Goal: Information Seeking & Learning: Learn about a topic

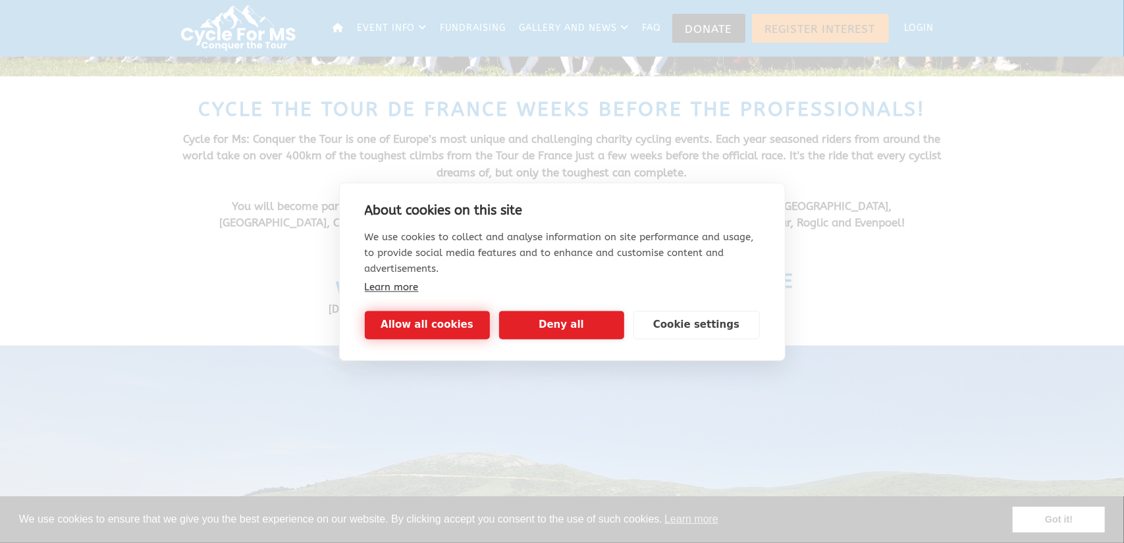
click at [419, 319] on button "Allow all cookies" at bounding box center [427, 325] width 125 height 28
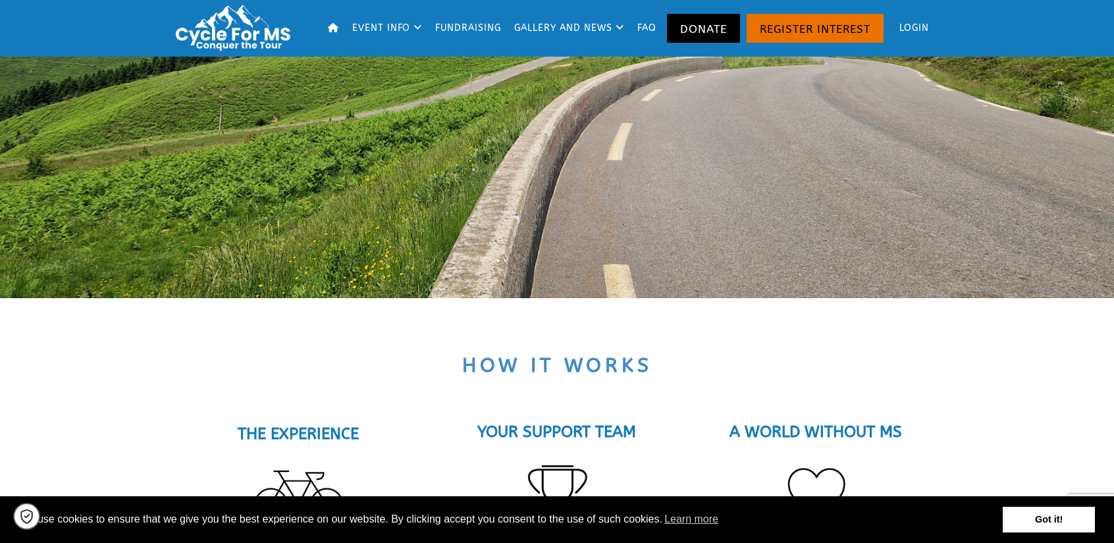
scroll to position [1119, 0]
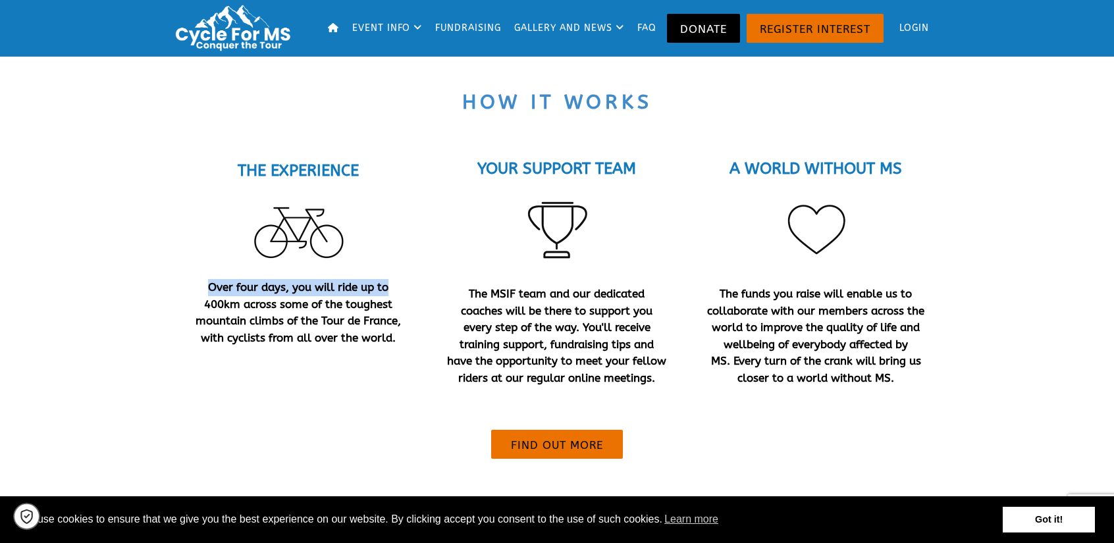
drag, startPoint x: 386, startPoint y: 292, endPoint x: 195, endPoint y: 290, distance: 191.0
click at [195, 290] on div "THE EXPERIENCE Over four days, you will ride up to 400km across some of the tou…" at bounding box center [297, 255] width 219 height 184
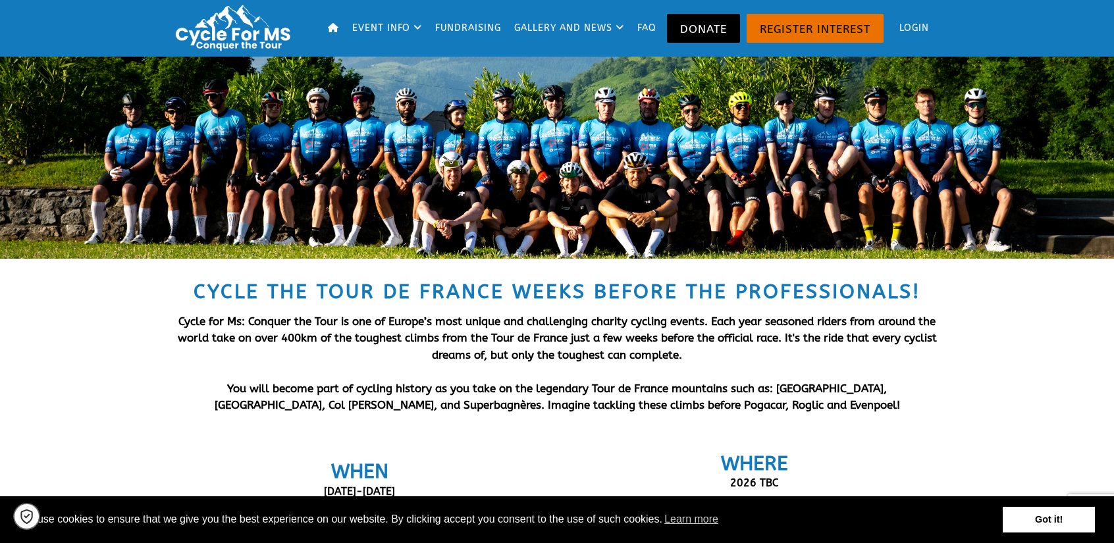
scroll to position [0, 0]
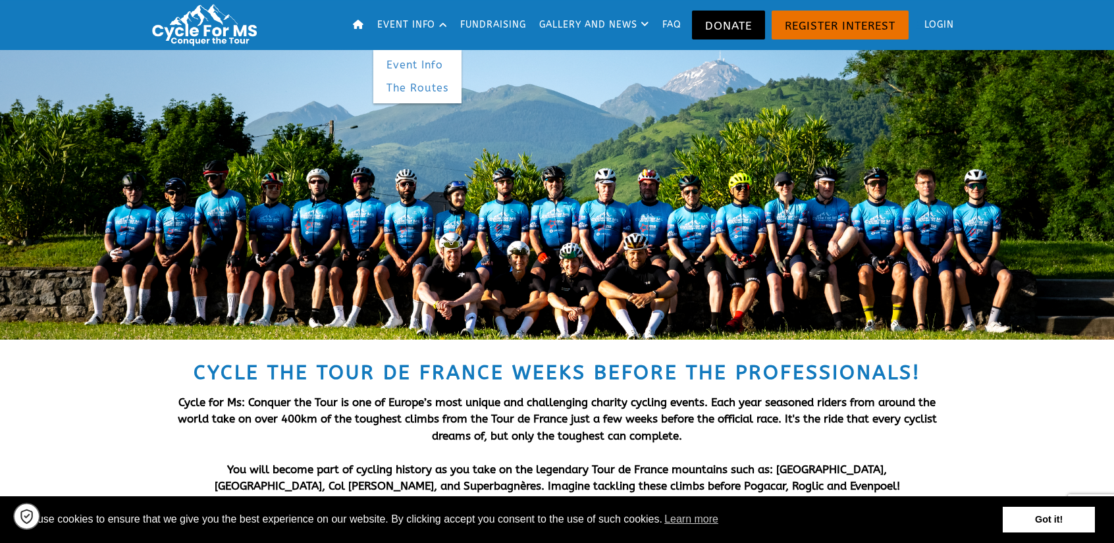
click at [421, 85] on link "The Routes" at bounding box center [417, 88] width 88 height 24
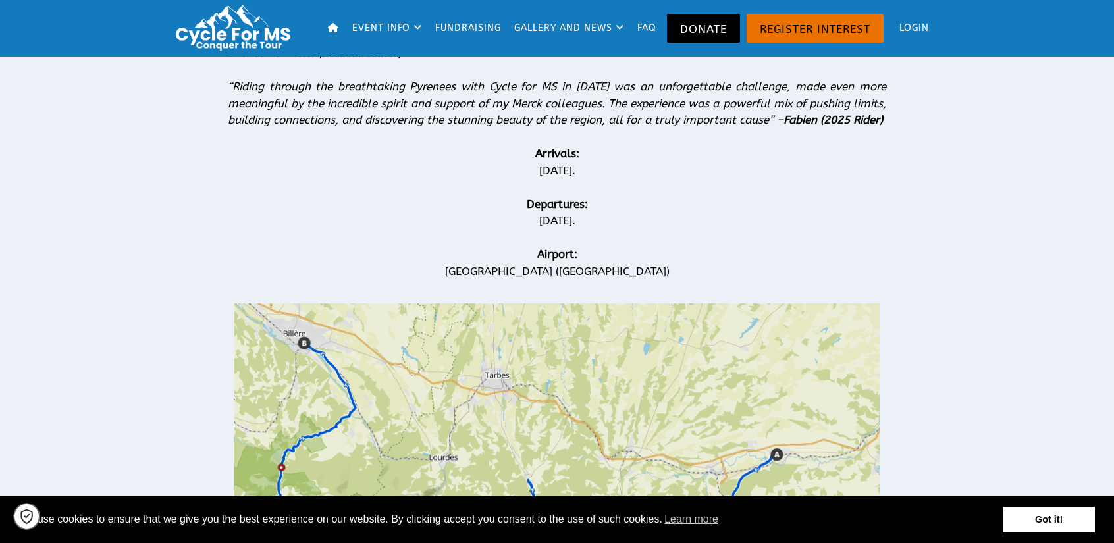
scroll to position [461, 0]
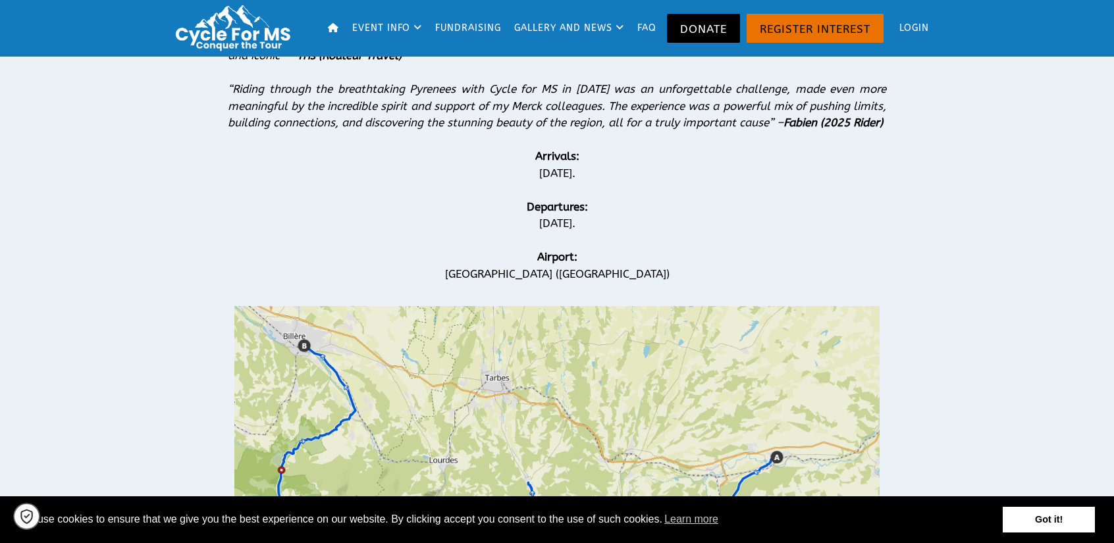
drag, startPoint x: 589, startPoint y: 192, endPoint x: 612, endPoint y: 217, distance: 34.0
click at [614, 213] on div "Based on stages 12 and 14 of the Tour de France 2025 route, riders returned to …" at bounding box center [557, 114] width 658 height 369
click at [627, 215] on div "Departures:" at bounding box center [557, 199] width 658 height 34
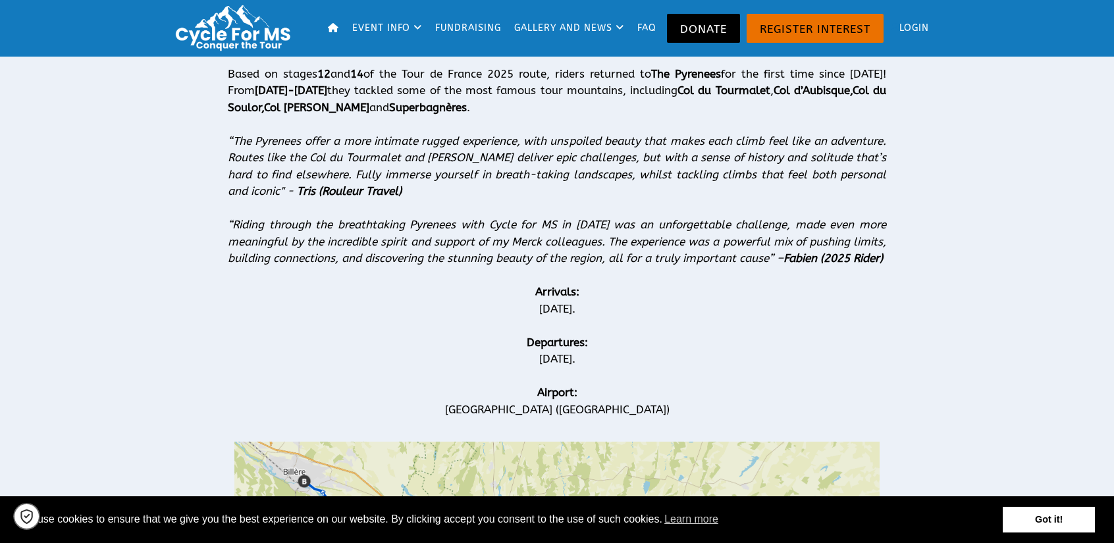
scroll to position [198, 0]
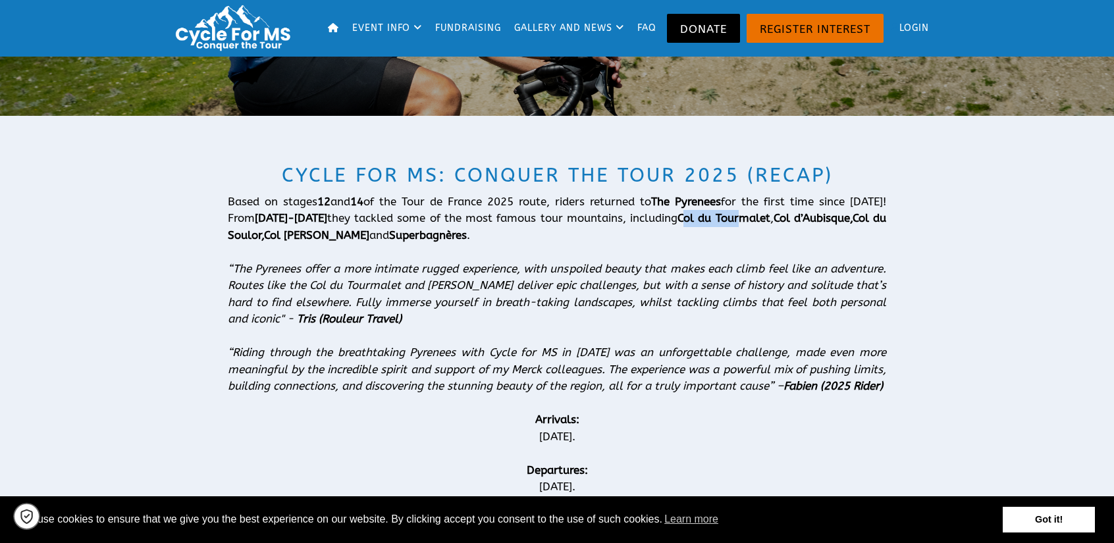
drag, startPoint x: 676, startPoint y: 221, endPoint x: 735, endPoint y: 217, distance: 59.4
click at [734, 217] on strong "Col du Tourmalet" at bounding box center [724, 217] width 92 height 13
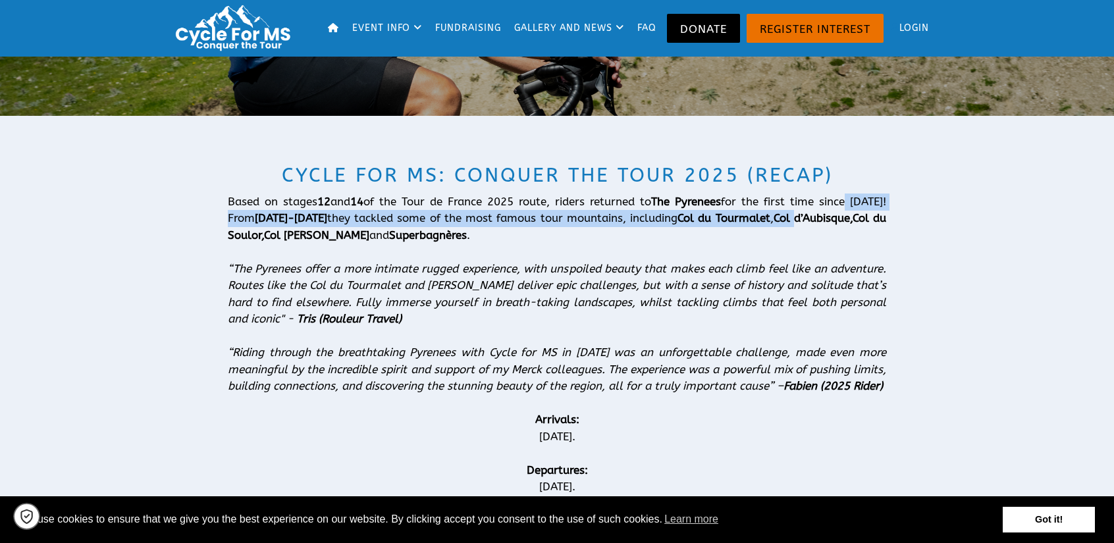
drag, startPoint x: 791, startPoint y: 213, endPoint x: 847, endPoint y: 205, distance: 56.5
click at [845, 205] on div "Based on stages 12 and 14 of the Tour de France 2025 route, riders returned to …" at bounding box center [557, 303] width 658 height 219
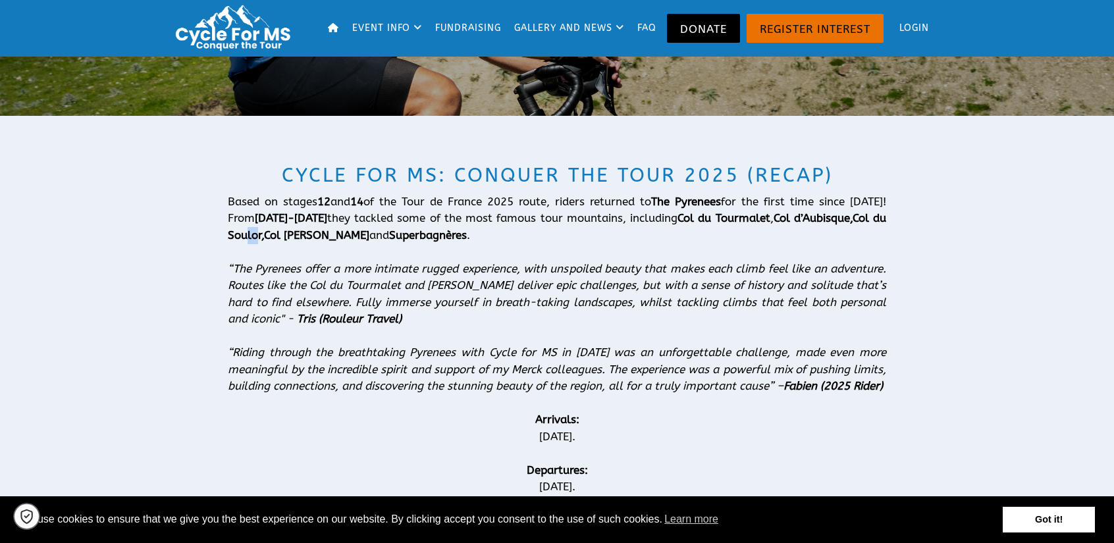
drag, startPoint x: 247, startPoint y: 234, endPoint x: 259, endPoint y: 235, distance: 12.6
click at [259, 235] on strong "Col du Soulor," at bounding box center [557, 226] width 658 height 30
drag, startPoint x: 290, startPoint y: 240, endPoint x: 333, endPoint y: 231, distance: 43.8
click at [333, 231] on div "Based on stages 12 and 14 of the Tour de France 2025 route, riders returned to …" at bounding box center [557, 303] width 658 height 219
drag, startPoint x: 351, startPoint y: 233, endPoint x: 431, endPoint y: 233, distance: 79.7
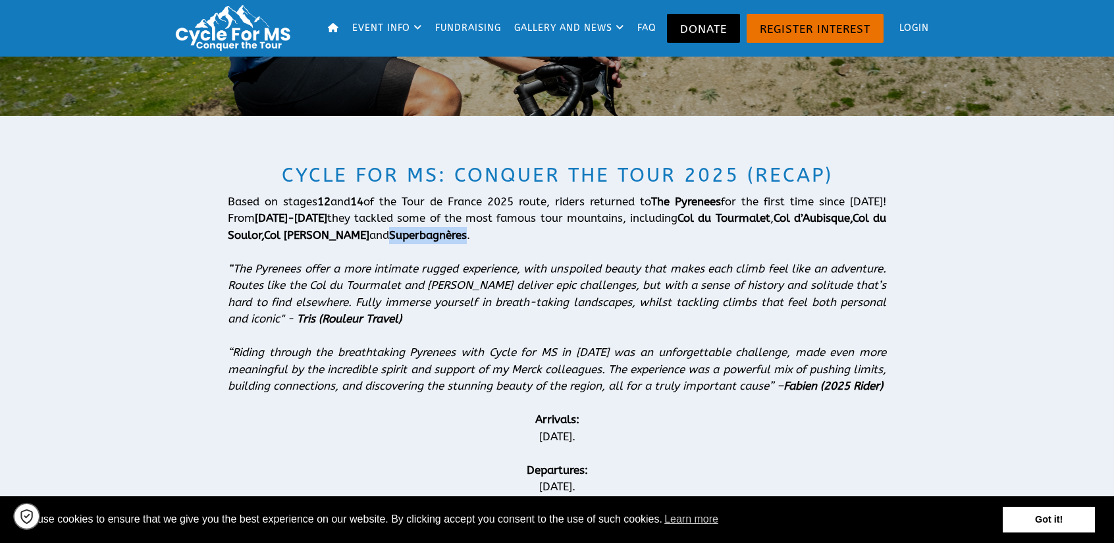
click at [431, 233] on div "Based on stages 12 and 14 of the Tour de France 2025 route, riders returned to …" at bounding box center [557, 303] width 658 height 219
